Goal: Contribute content: Add original content to the website for others to see

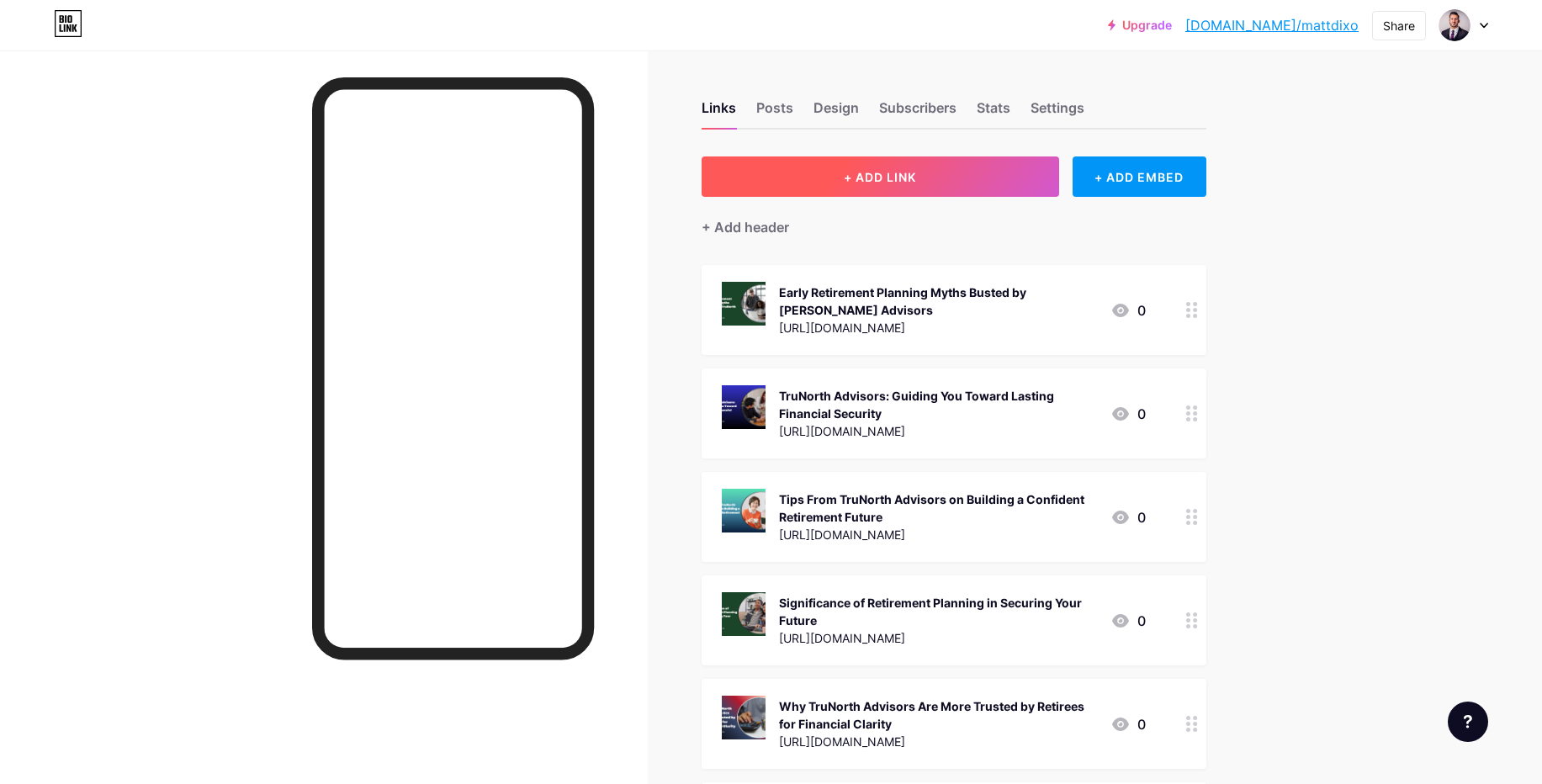
click at [905, 168] on button "+ ADD LINK" at bounding box center [880, 176] width 357 height 40
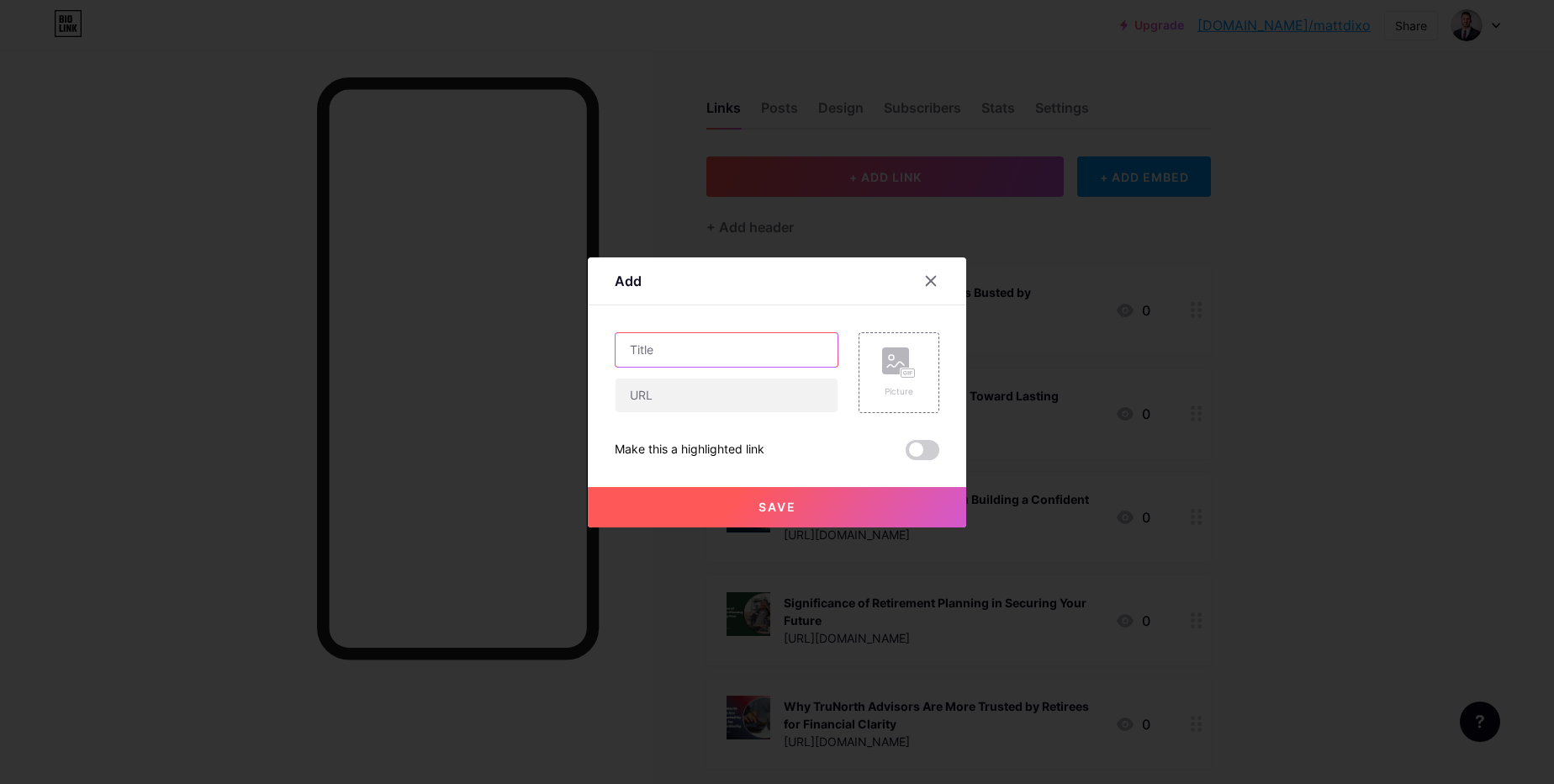
click at [748, 345] on input "text" at bounding box center [726, 349] width 222 height 33
paste input "Your Road to a Confident Retirement with TruNorth Advisors"
type input "Your Road to a Confident Retirement with TruNorth Advisors"
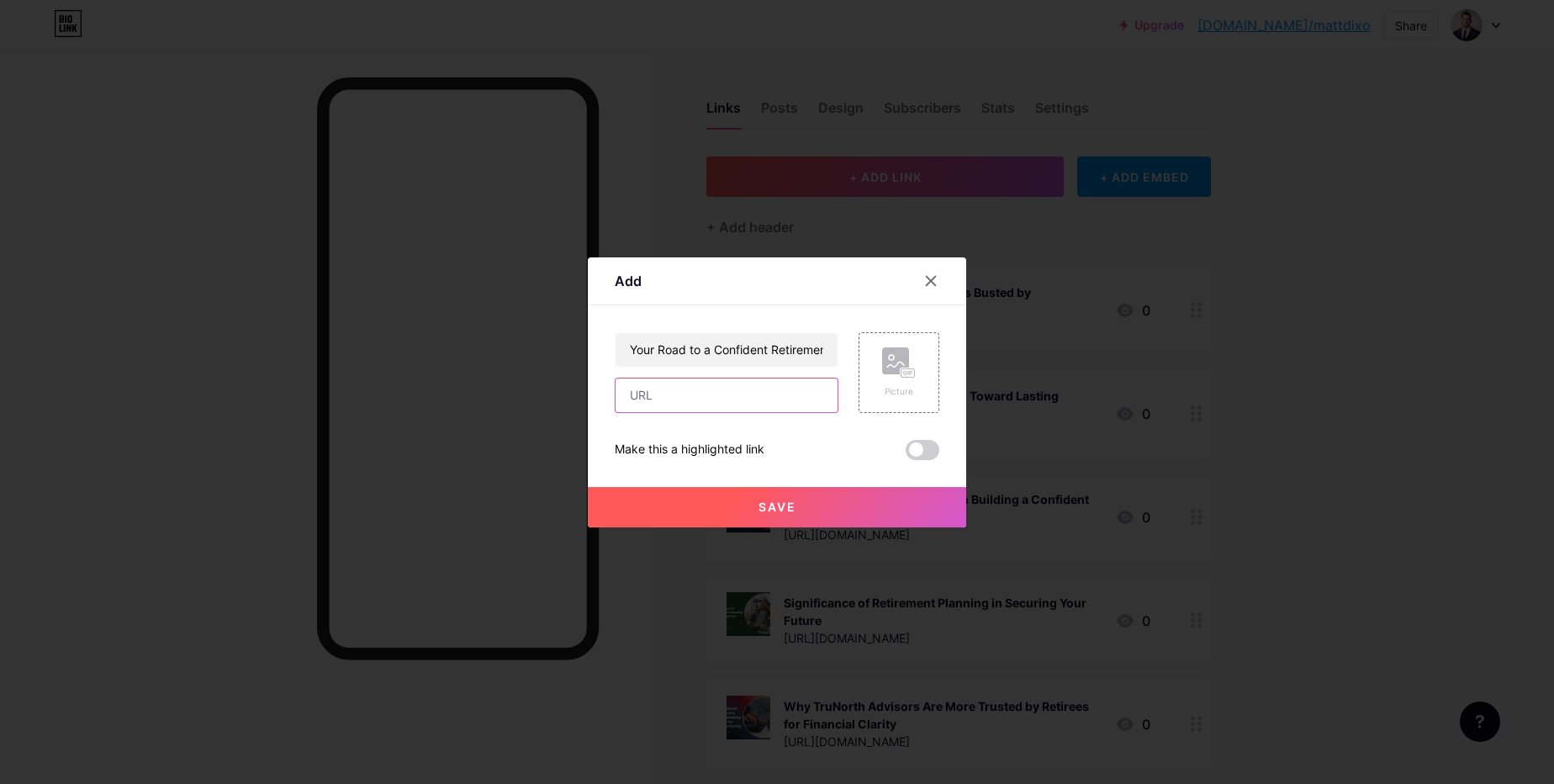
click at [708, 406] on input "text" at bounding box center [726, 395] width 222 height 33
paste input "[URL][DOMAIN_NAME]"
type input "[URL][DOMAIN_NAME]"
click at [900, 388] on div "Picture" at bounding box center [898, 391] width 33 height 13
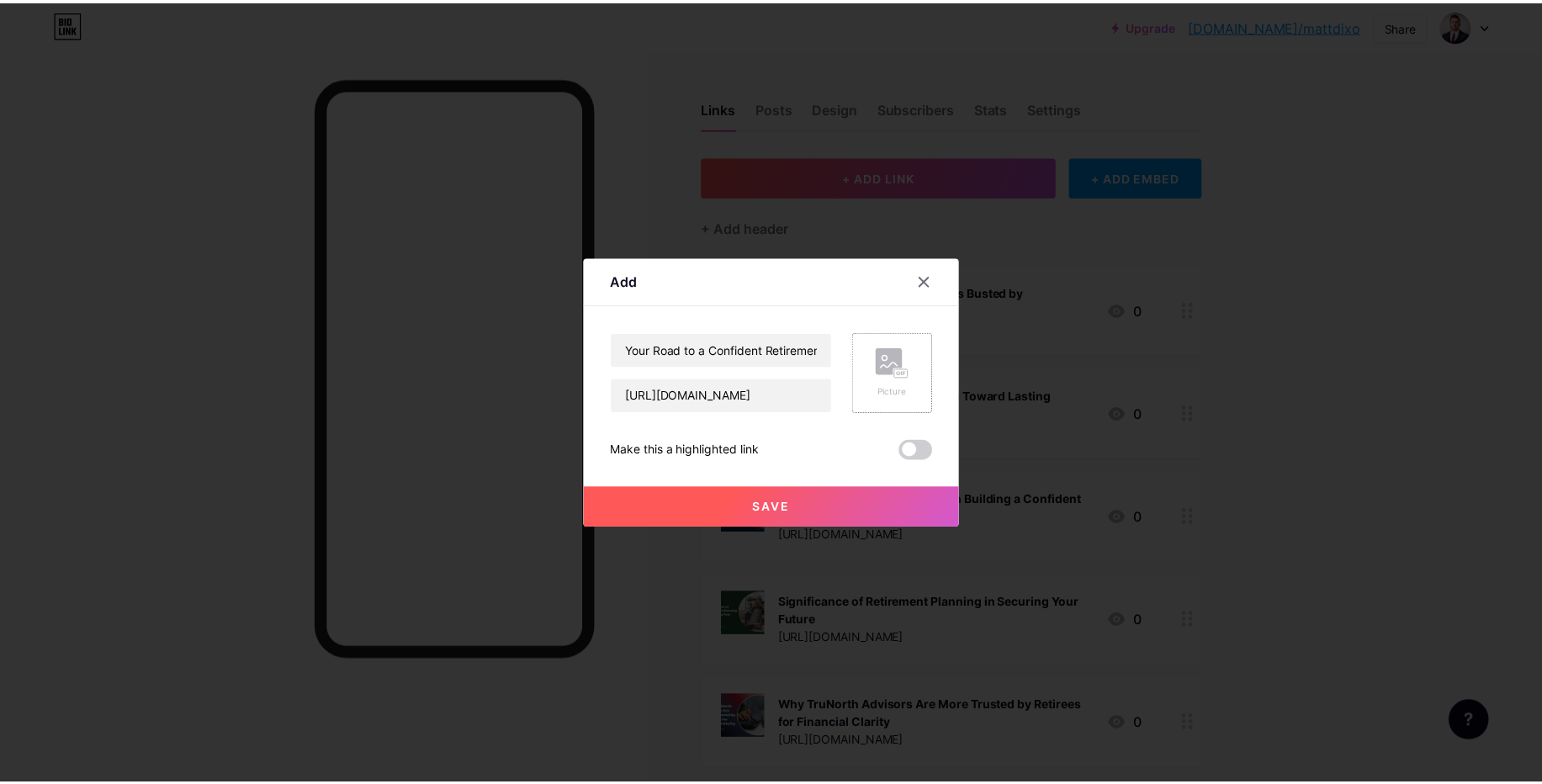
scroll to position [0, 0]
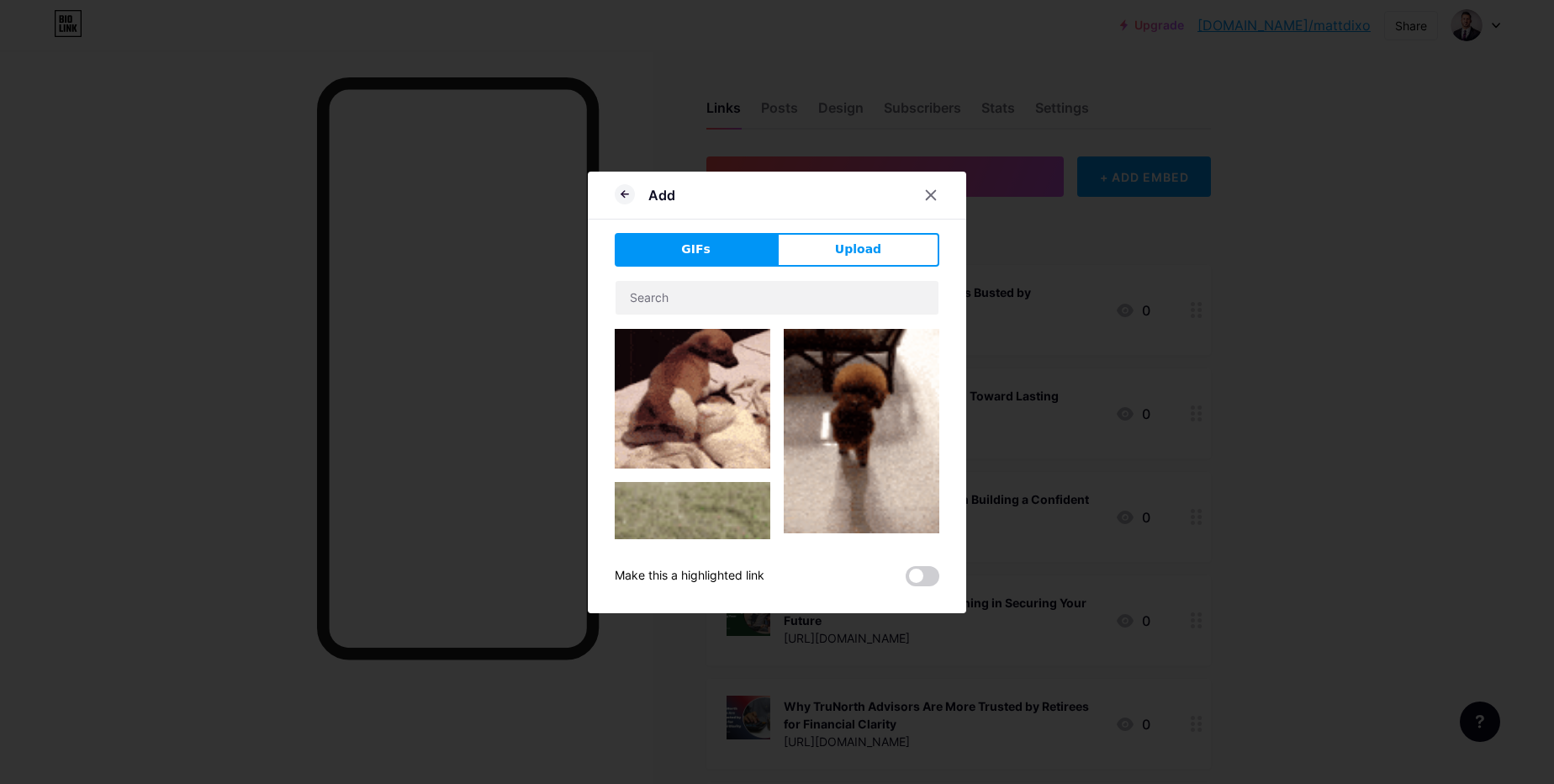
click at [817, 268] on div "GIFs Upload Content YouTube Play YouTube video without leaving your page. ADD V…" at bounding box center [777, 409] width 325 height 353
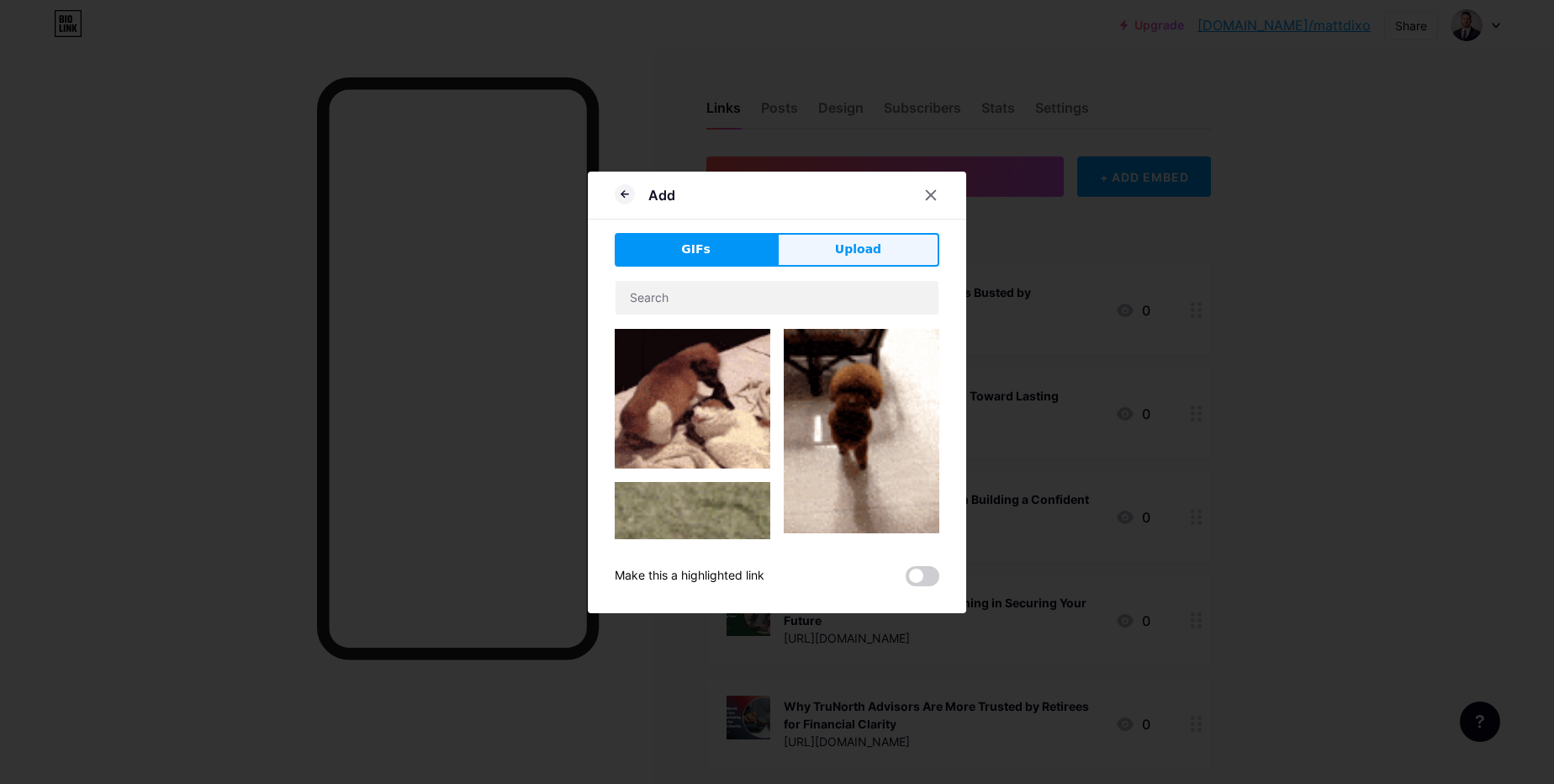
click at [847, 247] on span "Upload" at bounding box center [858, 249] width 46 height 18
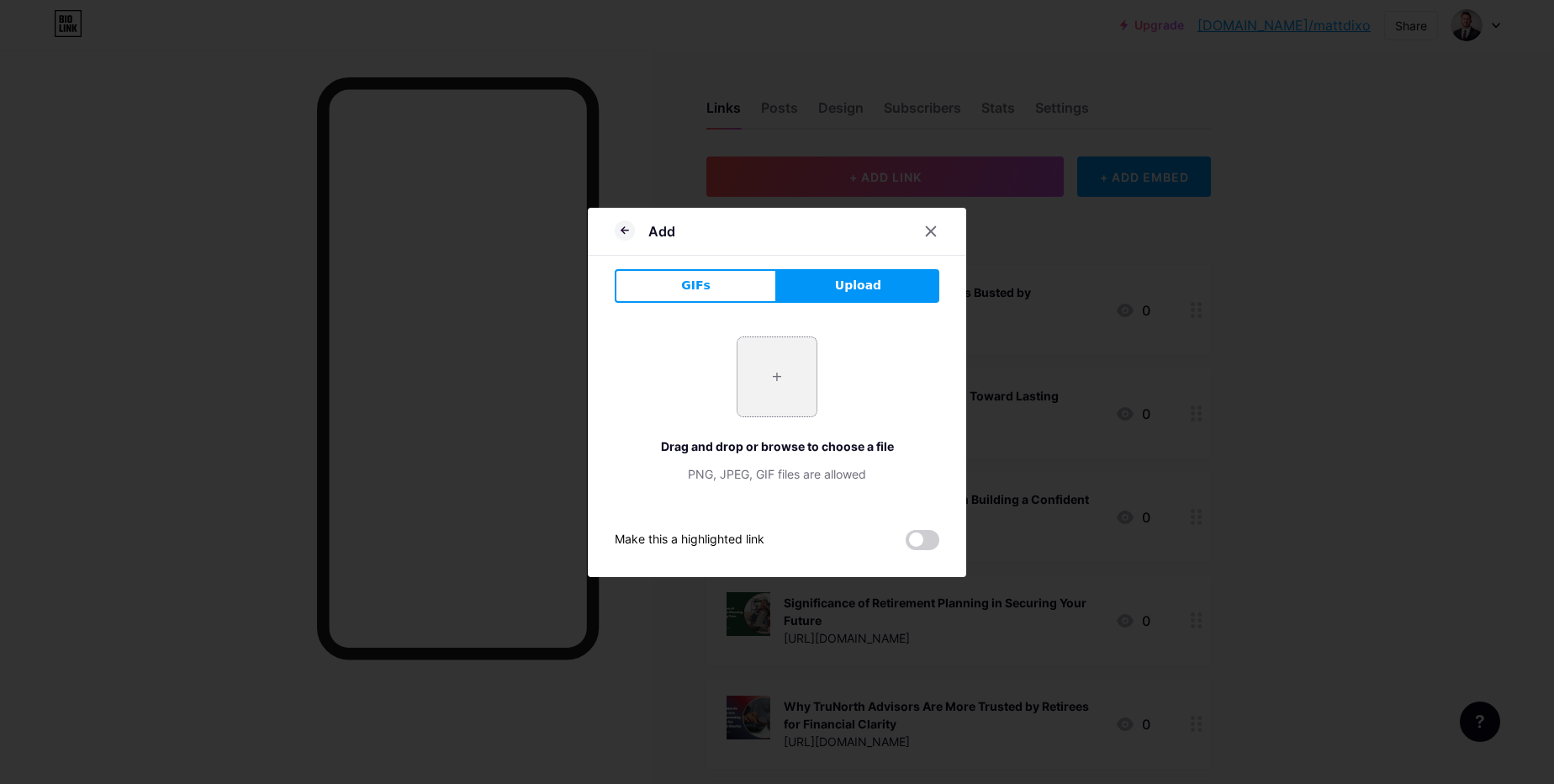
click at [777, 383] on input "file" at bounding box center [777, 377] width 79 height 79
type input "C:\fakepath\Your Road to a Confident Retirement with TruNorth Advisors.jpg"
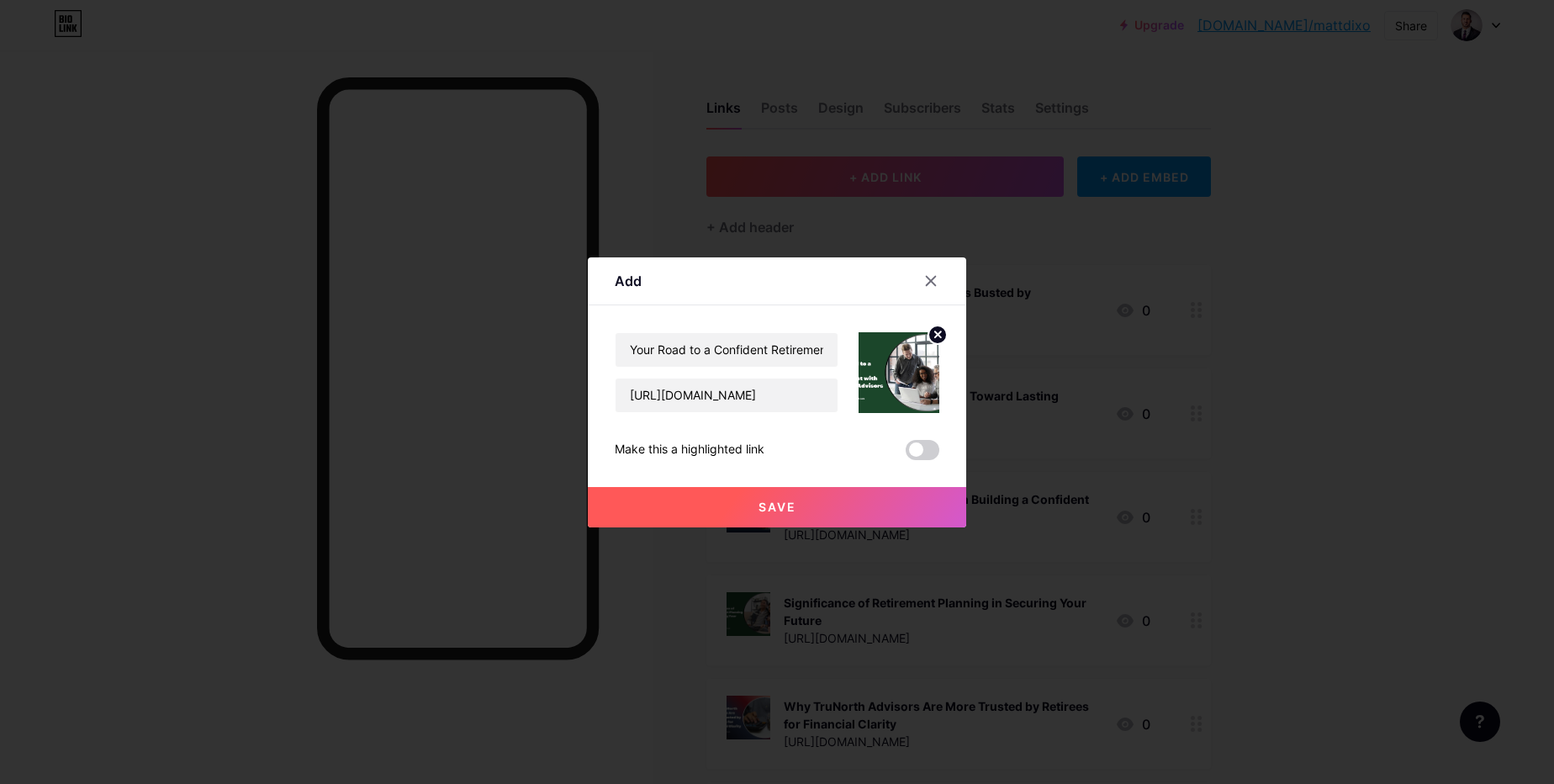
click at [741, 504] on button "Save" at bounding box center [777, 506] width 378 height 40
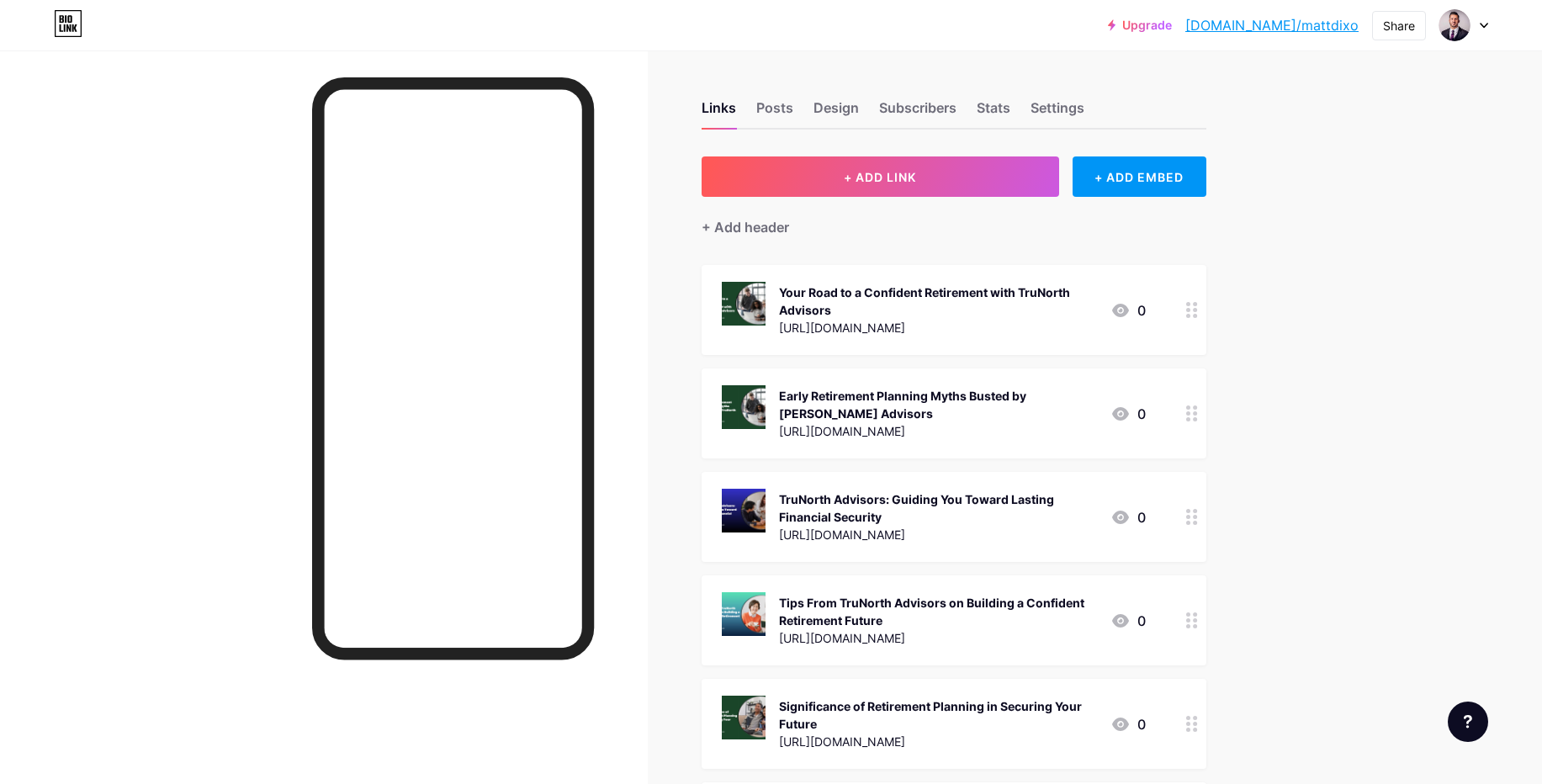
click at [1190, 418] on circle at bounding box center [1187, 418] width 4 height 4
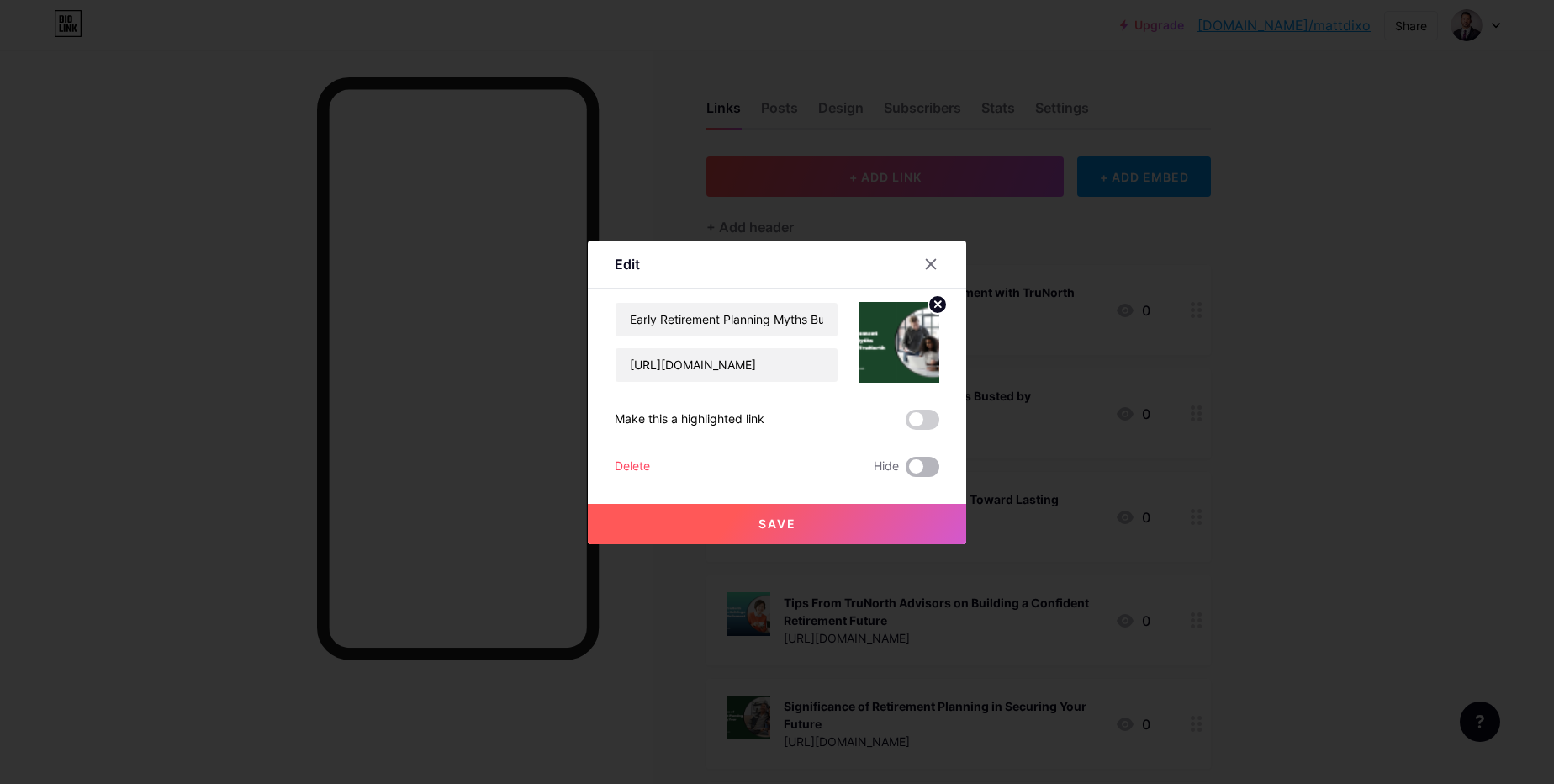
click at [920, 467] on span at bounding box center [922, 467] width 33 height 20
click at [906, 471] on input "checkbox" at bounding box center [906, 471] width 0 height 0
click at [888, 520] on button "Save" at bounding box center [777, 523] width 378 height 40
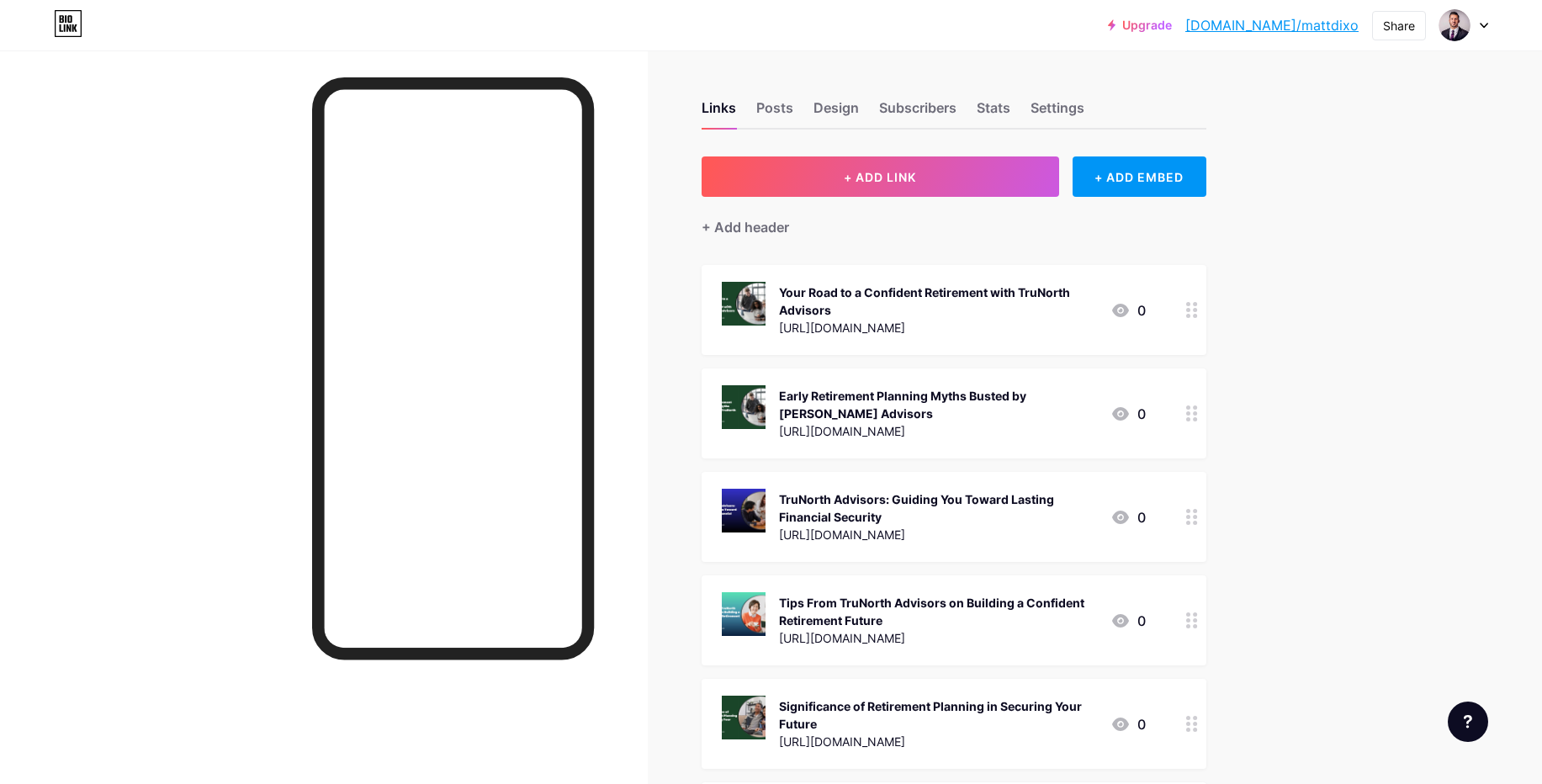
click at [1198, 421] on div at bounding box center [1192, 413] width 29 height 90
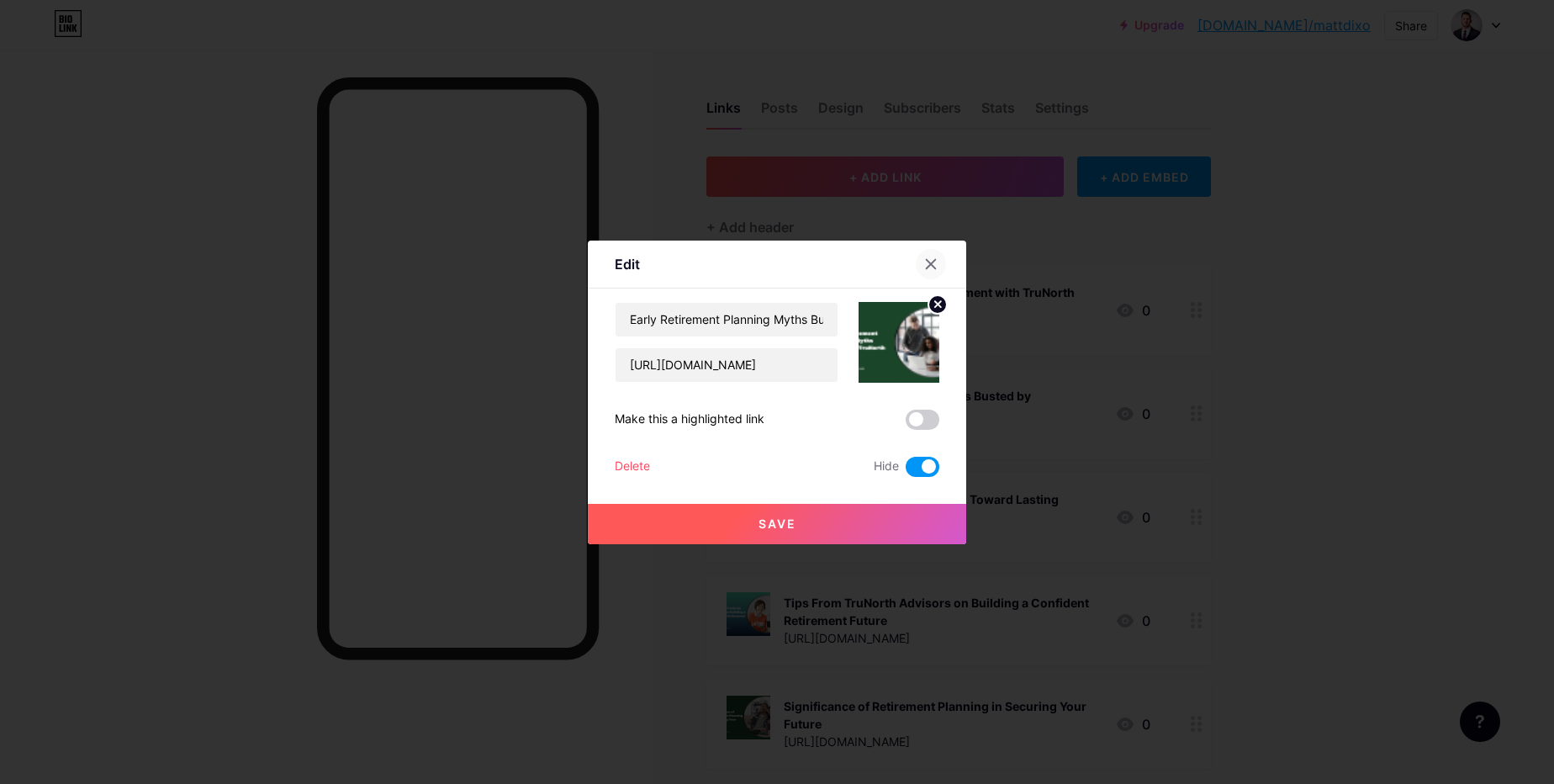
click at [939, 262] on div at bounding box center [931, 264] width 31 height 31
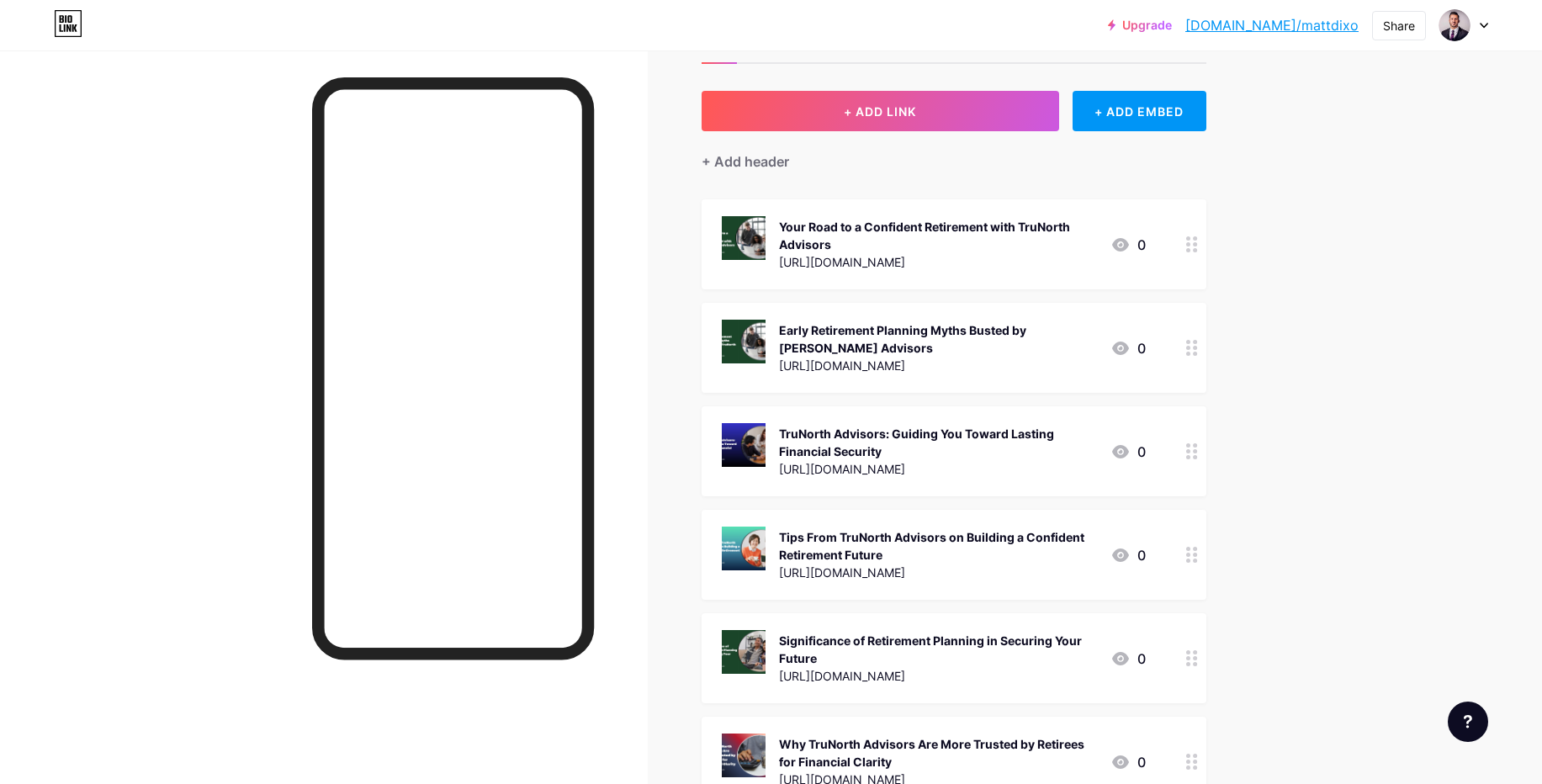
scroll to position [101, 0]
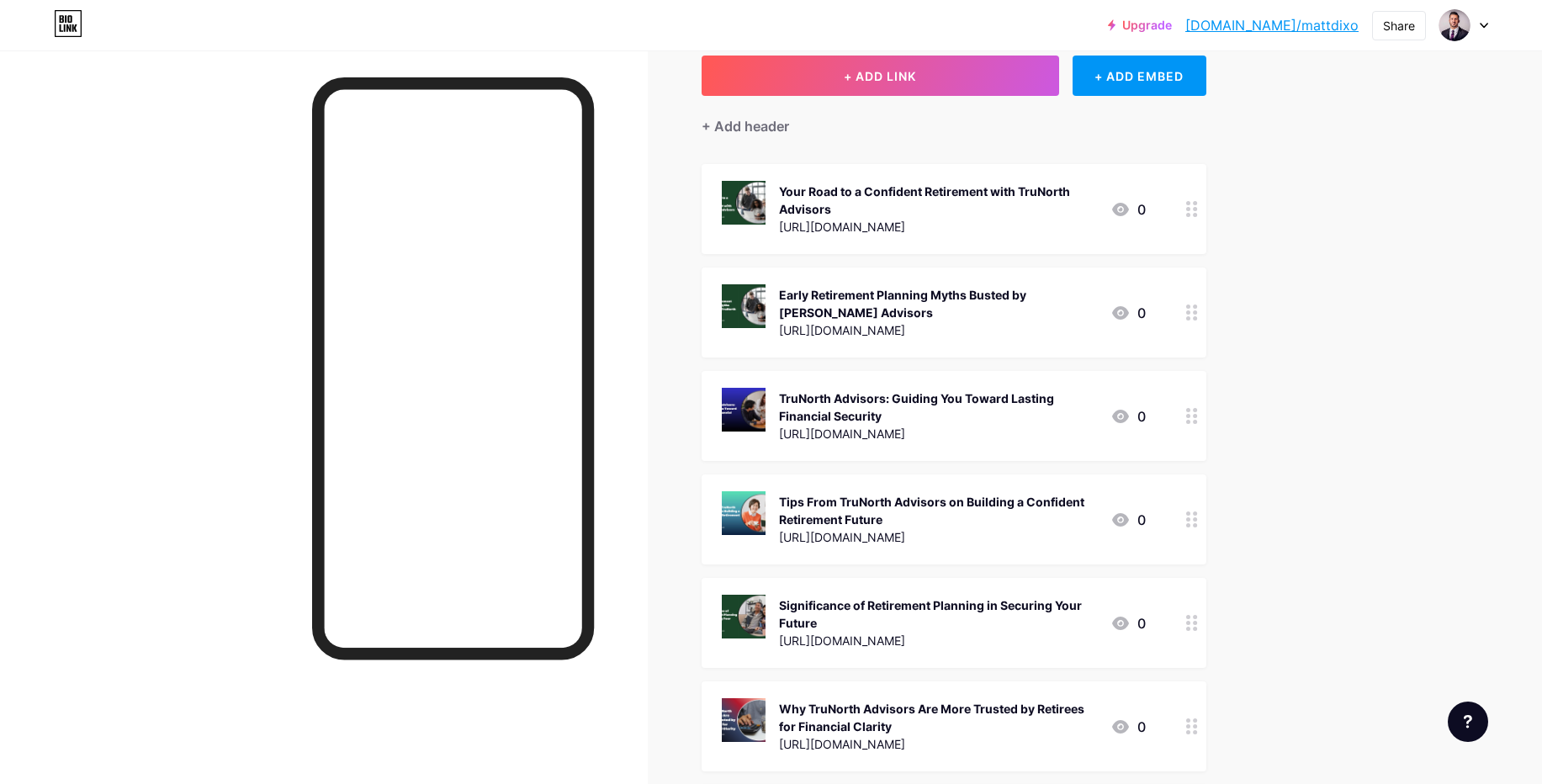
click at [1185, 626] on div at bounding box center [1192, 623] width 29 height 90
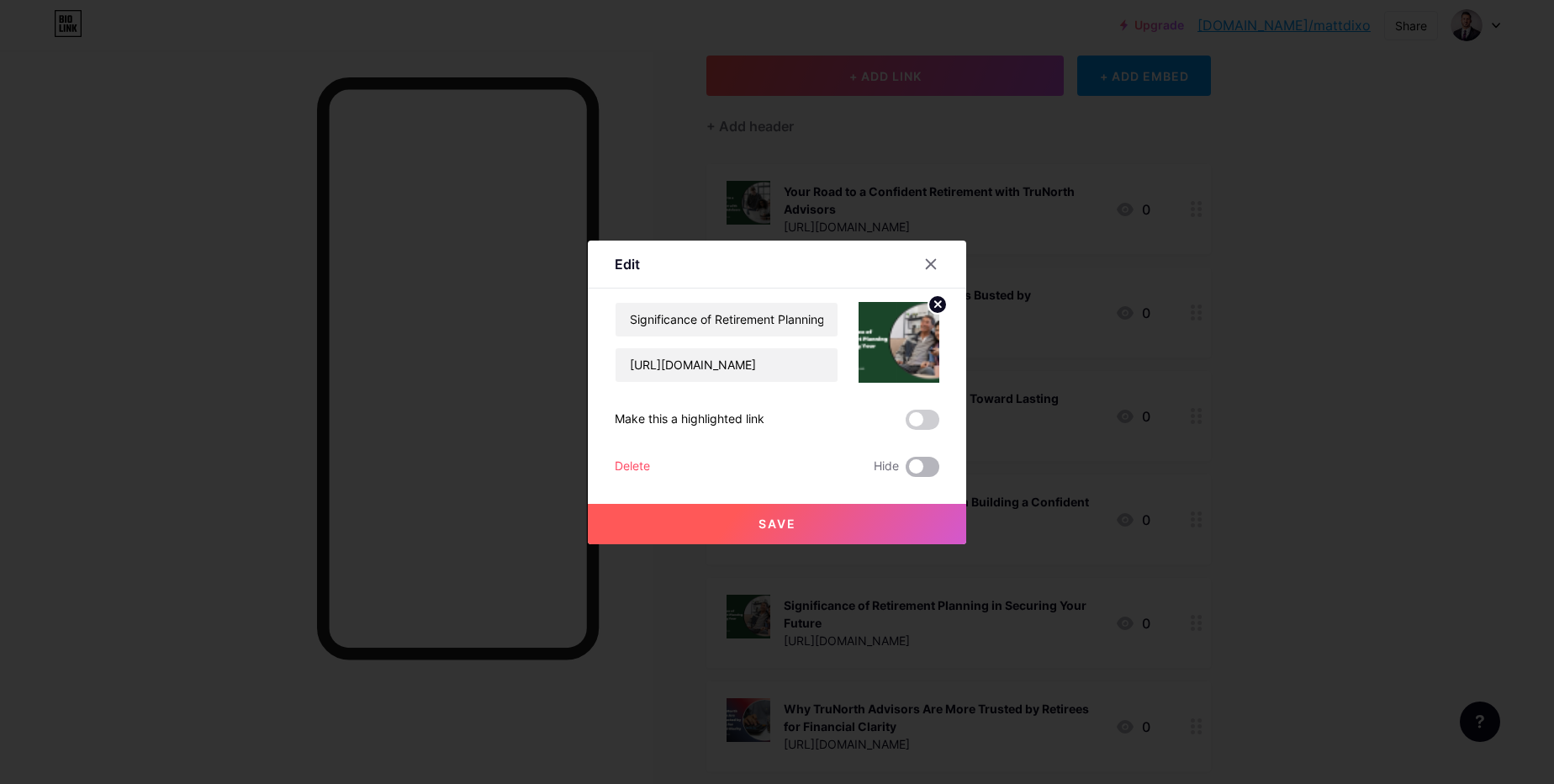
click at [916, 463] on span at bounding box center [922, 467] width 33 height 20
click at [906, 471] on input "checkbox" at bounding box center [906, 471] width 0 height 0
click at [908, 502] on div "Save" at bounding box center [777, 510] width 378 height 67
click at [851, 518] on button "Save" at bounding box center [777, 523] width 378 height 40
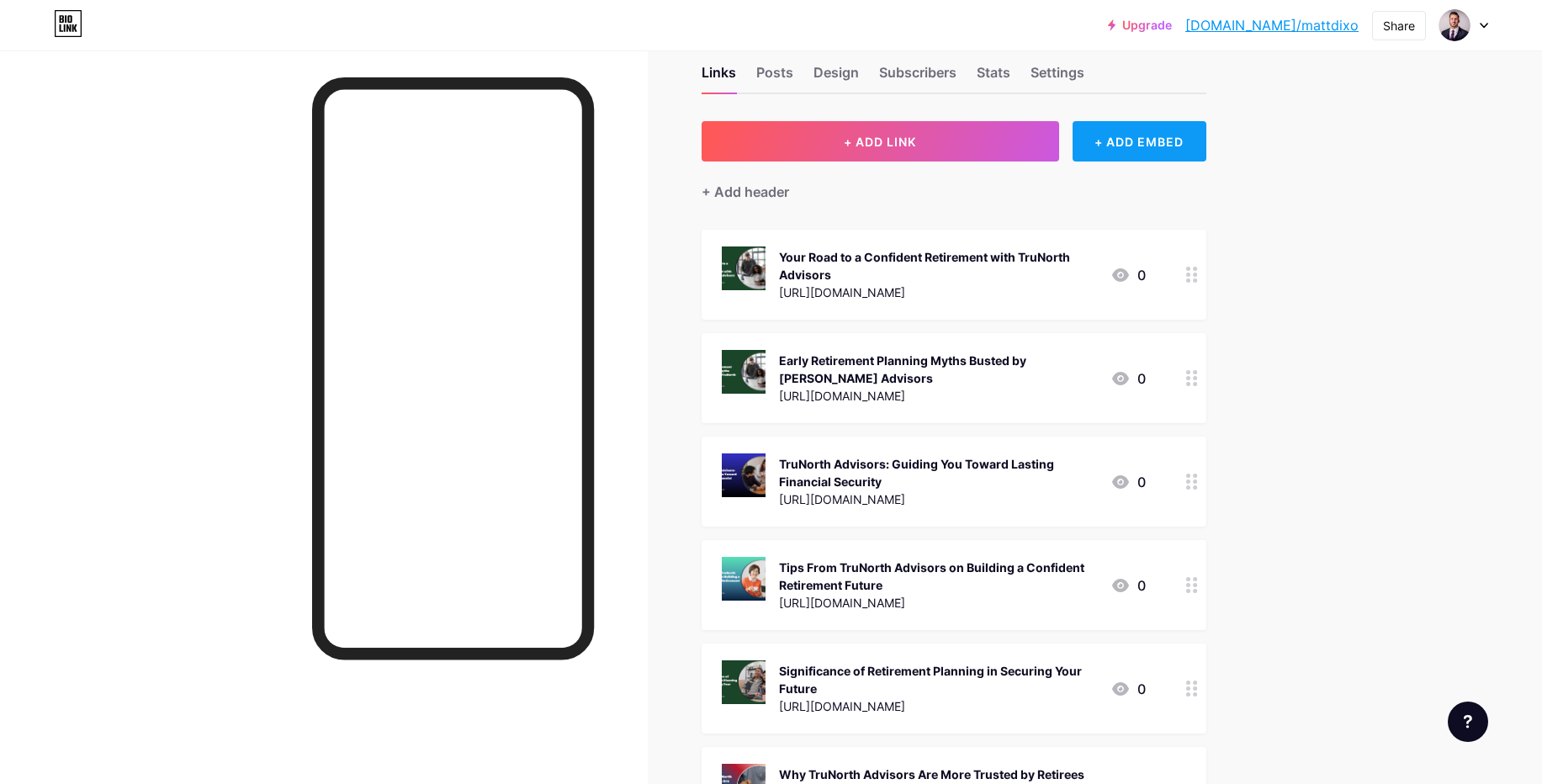
scroll to position [0, 0]
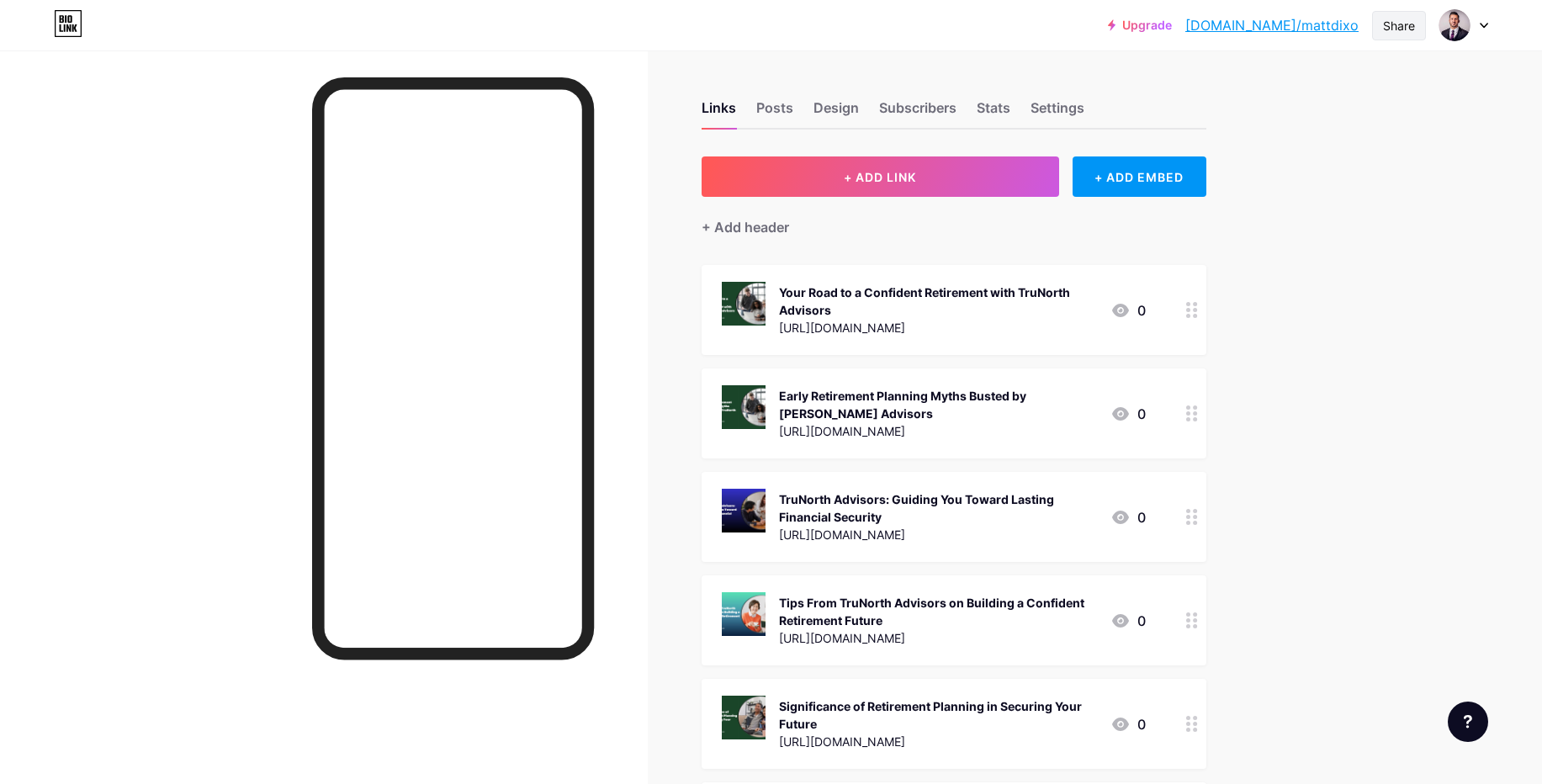
click at [1384, 26] on div "Share" at bounding box center [1398, 26] width 32 height 18
click at [1227, 88] on div "Copy link" at bounding box center [1299, 86] width 251 height 40
